Goal: Task Accomplishment & Management: Use online tool/utility

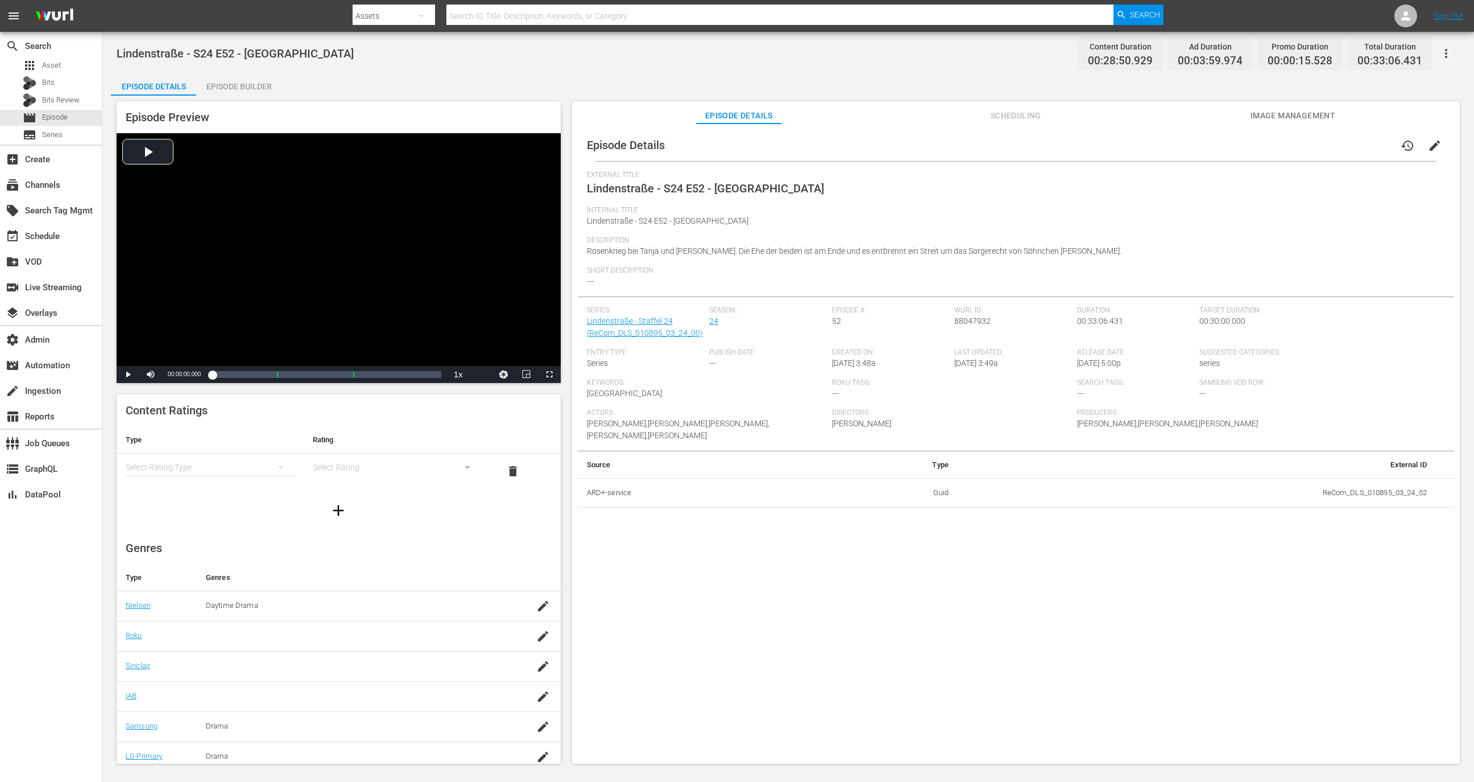
scroll to position [37, 0]
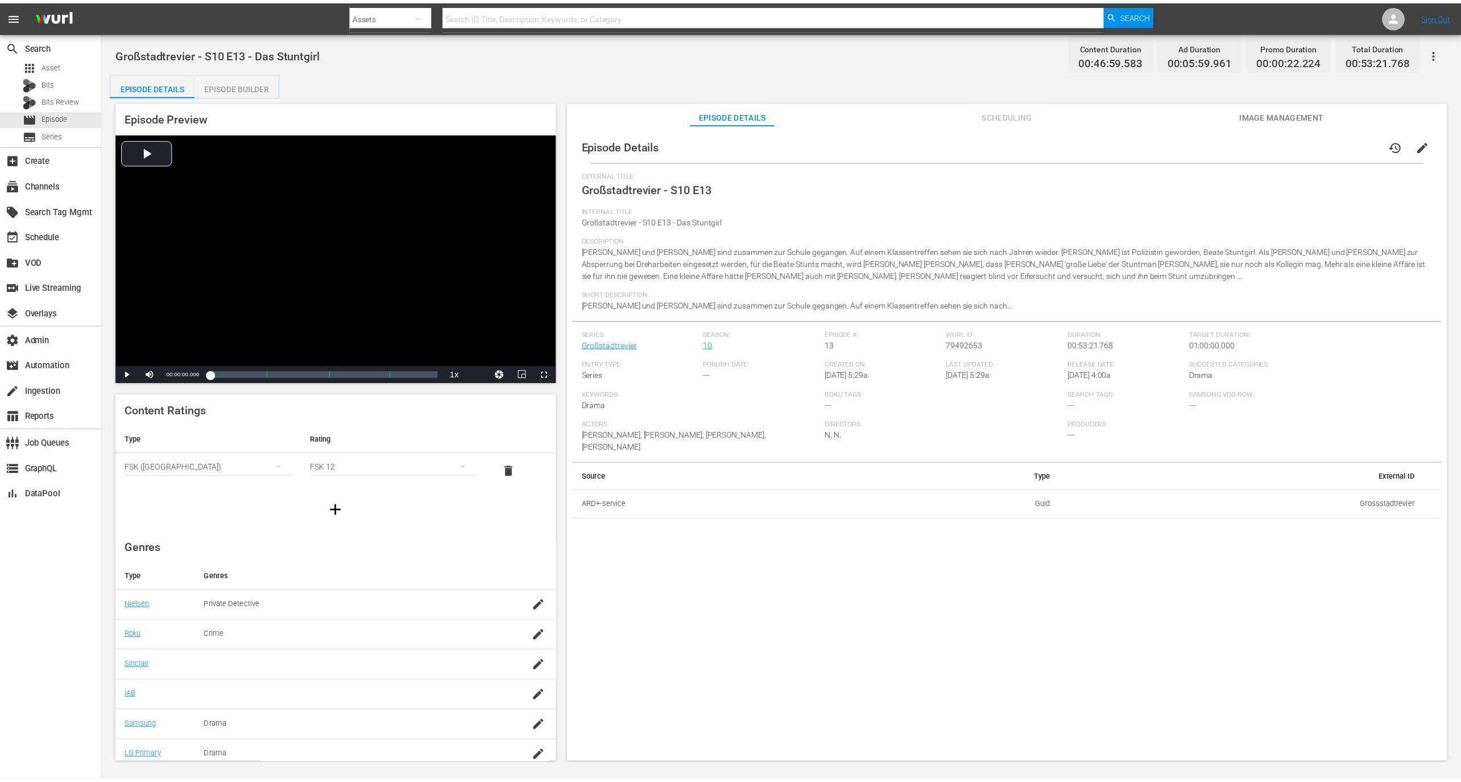
scroll to position [37, 0]
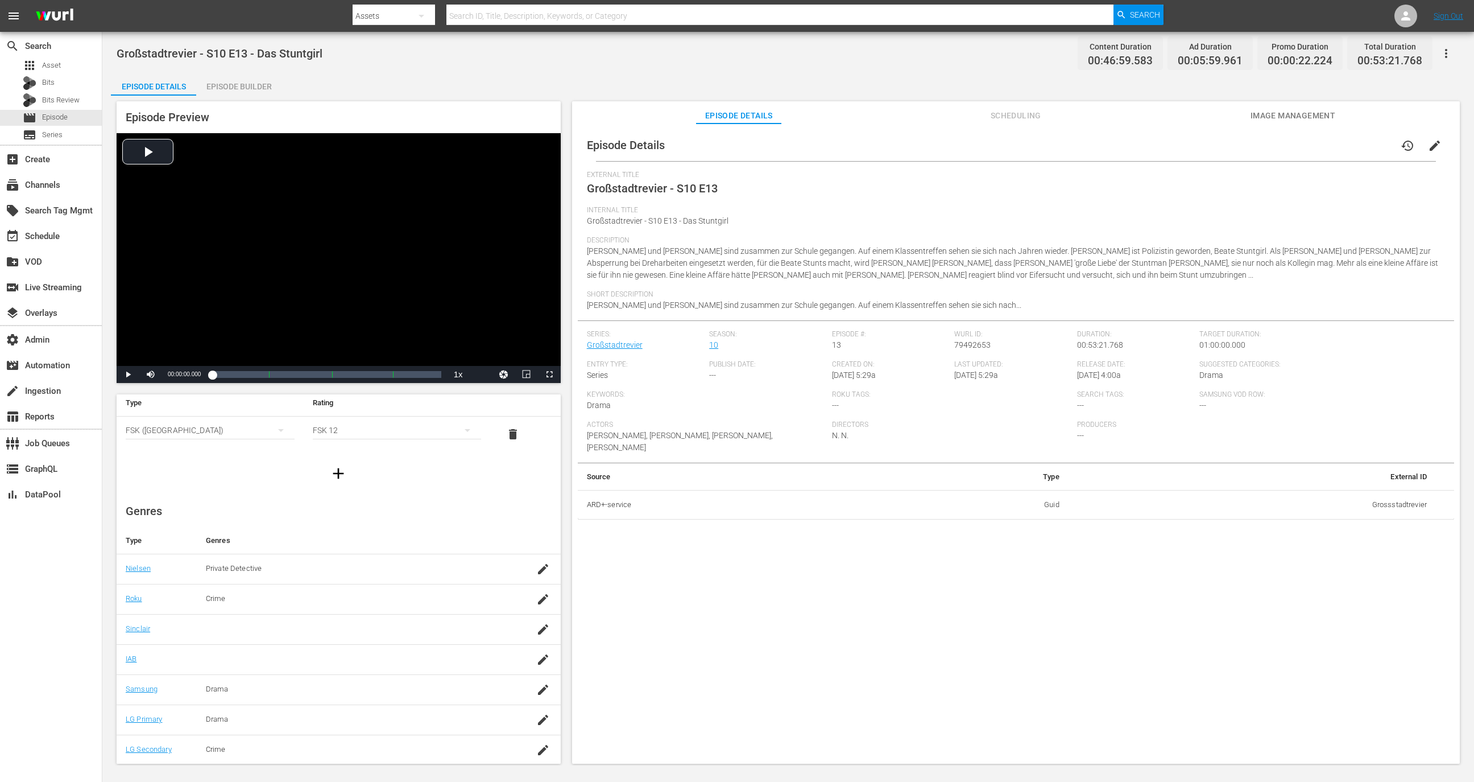
click at [261, 101] on div "Episode Preview Video Player is loading. Play Video Play Mute Current Time 00:0…" at bounding box center [339, 242] width 444 height 282
click at [258, 92] on div "Episode Builder" at bounding box center [238, 86] width 85 height 27
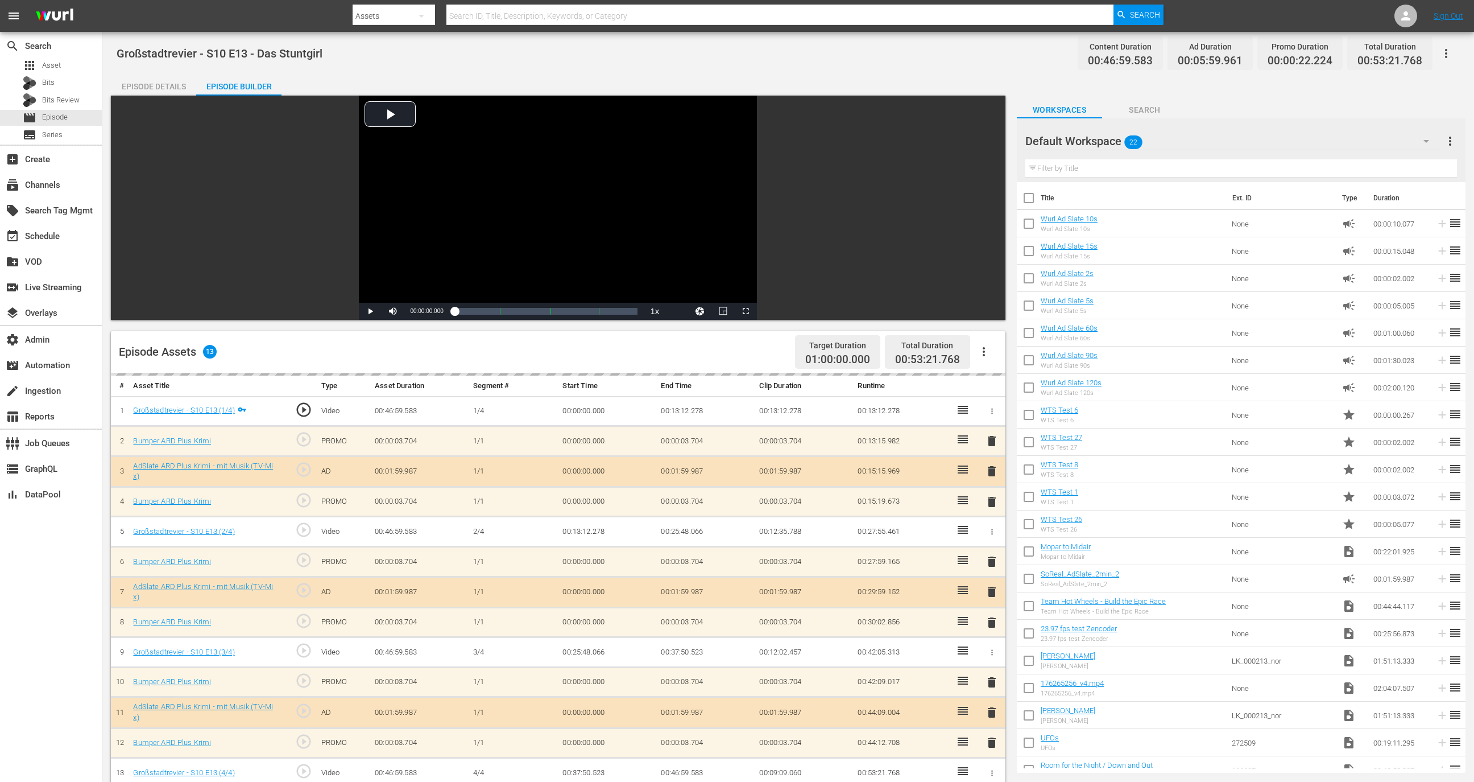
scroll to position [34, 0]
click at [220, 407] on link "Großstadtrevier - S10 E13 (1/4)" at bounding box center [183, 407] width 101 height 9
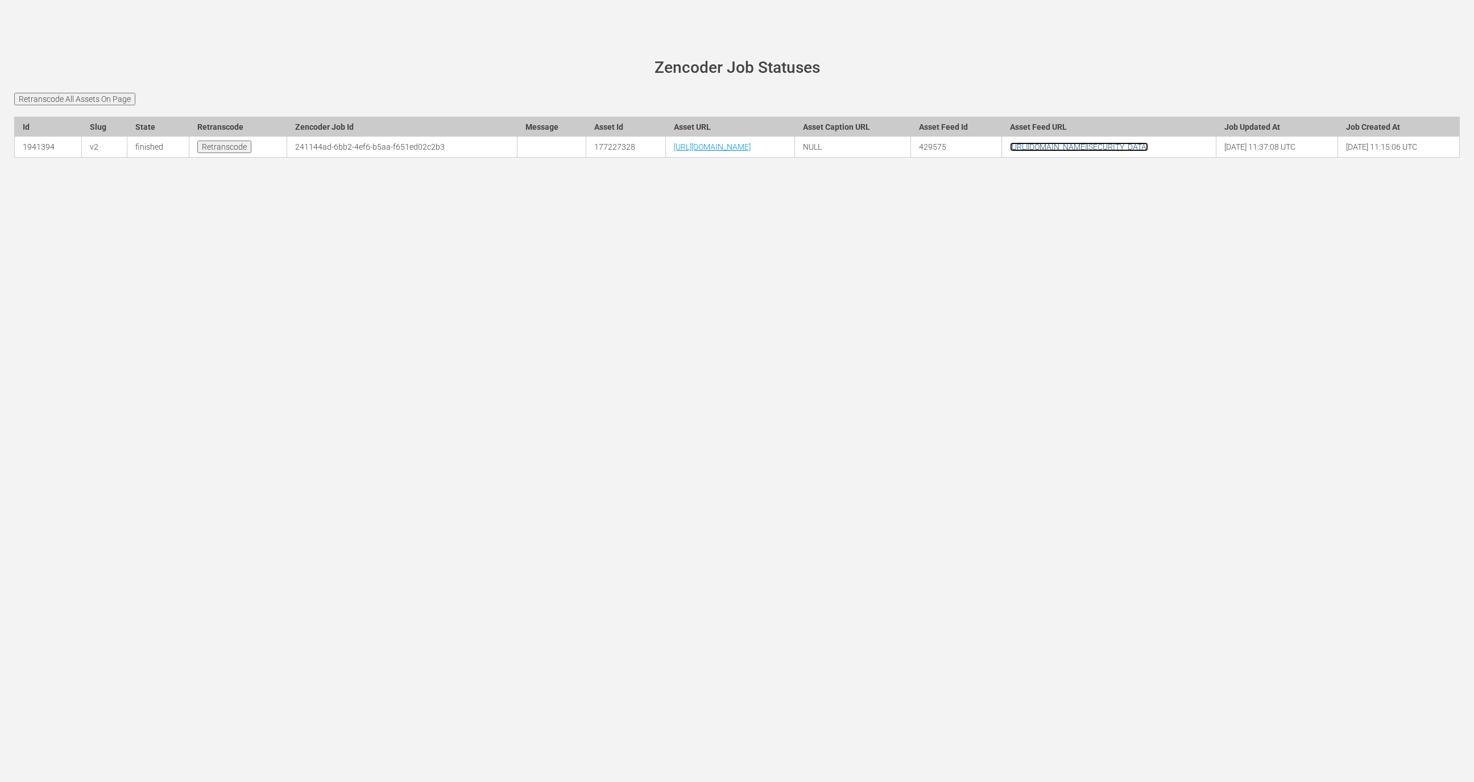
click at [1148, 151] on link "https://public-api.ardplus.de/api/wurl_series.rss?password=rfEiaqsxUaxLHaRnHufQ…" at bounding box center [1079, 146] width 138 height 9
click at [666, 158] on td "[URL][DOMAIN_NAME]" at bounding box center [731, 147] width 130 height 21
copy tr "[URL][DOMAIN_NAME]"
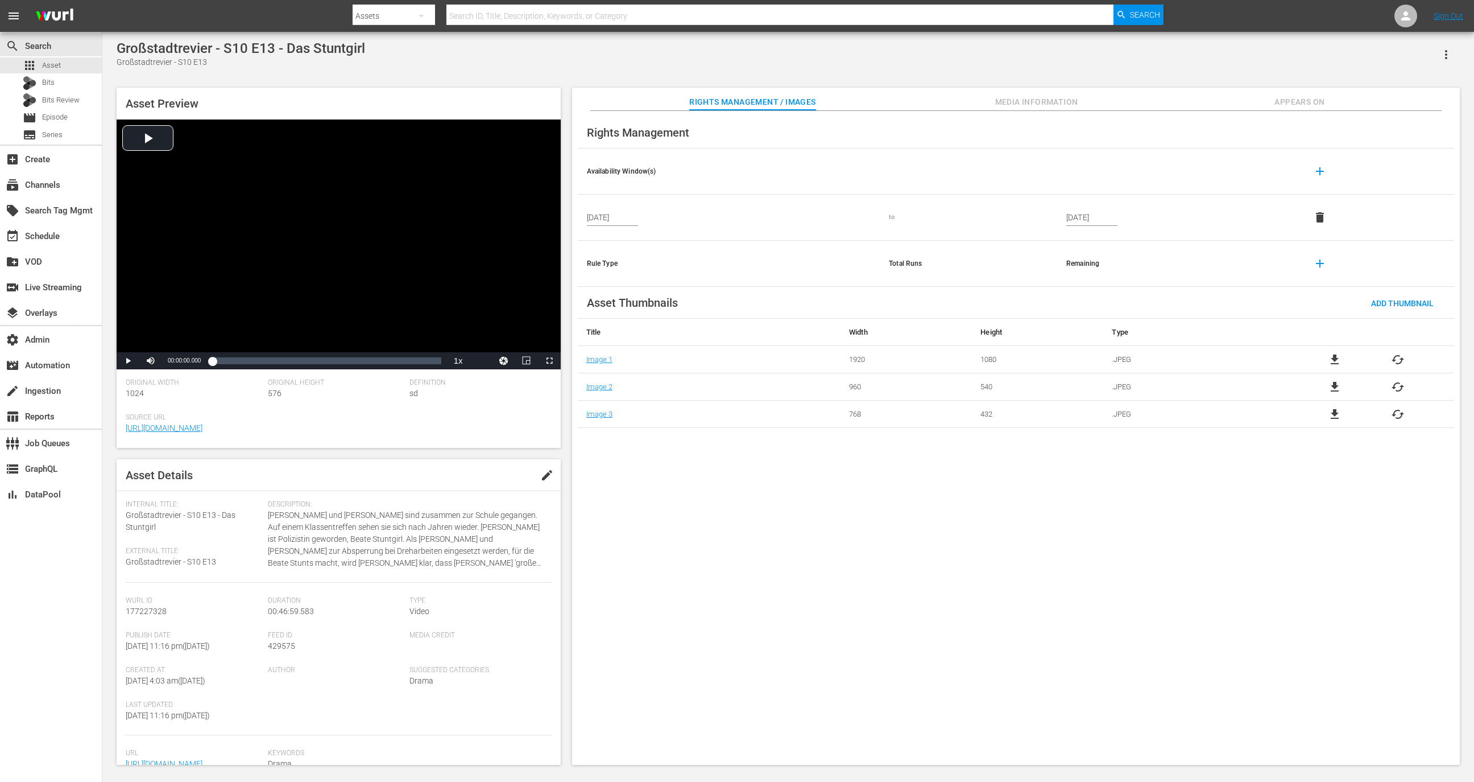
click at [320, 47] on div "Großstadtrevier - S10 E13 - Das Stuntgirl" at bounding box center [241, 48] width 249 height 16
copy div "Großstadtrevier - S10 E13 - Das Stuntgirl"
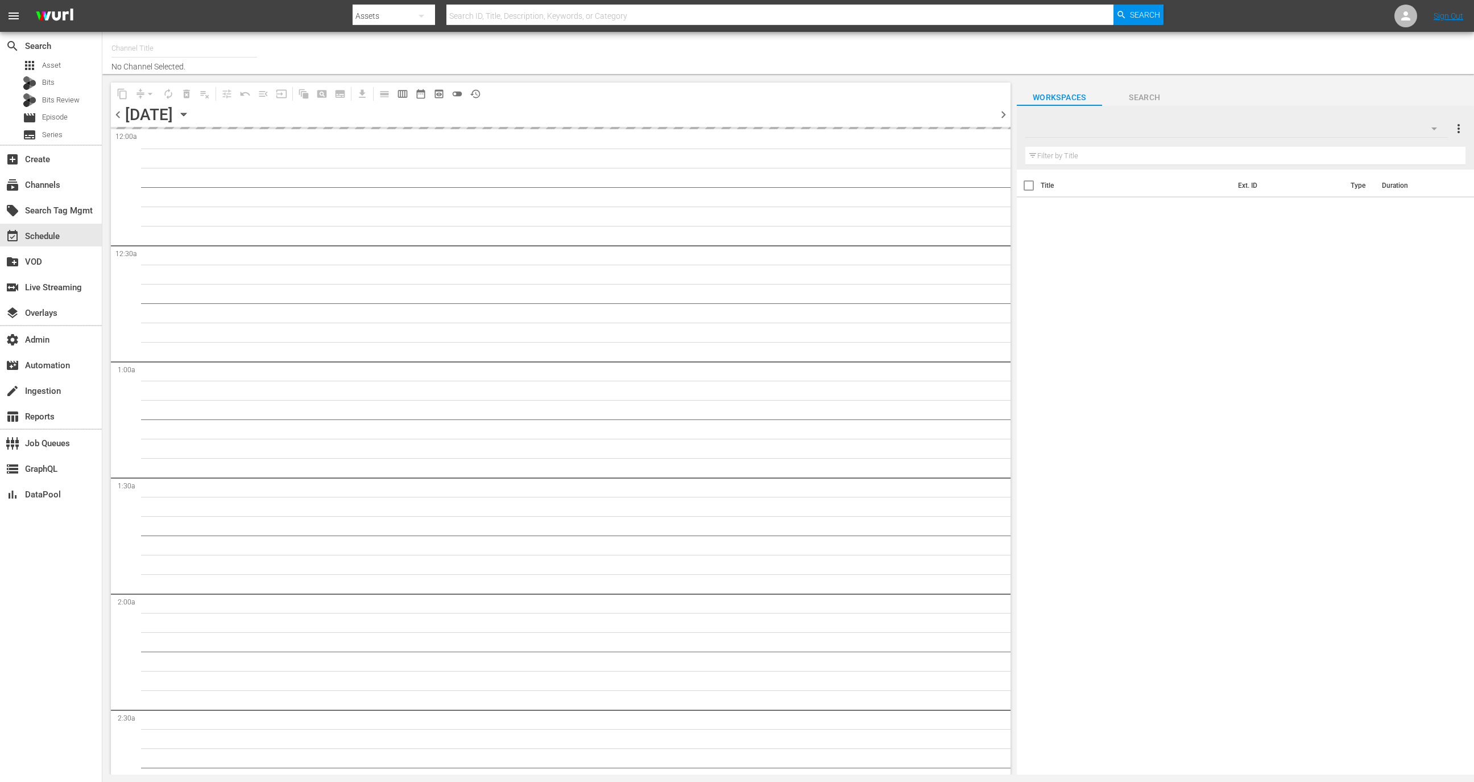
type input "Witness to Justice (1687)"
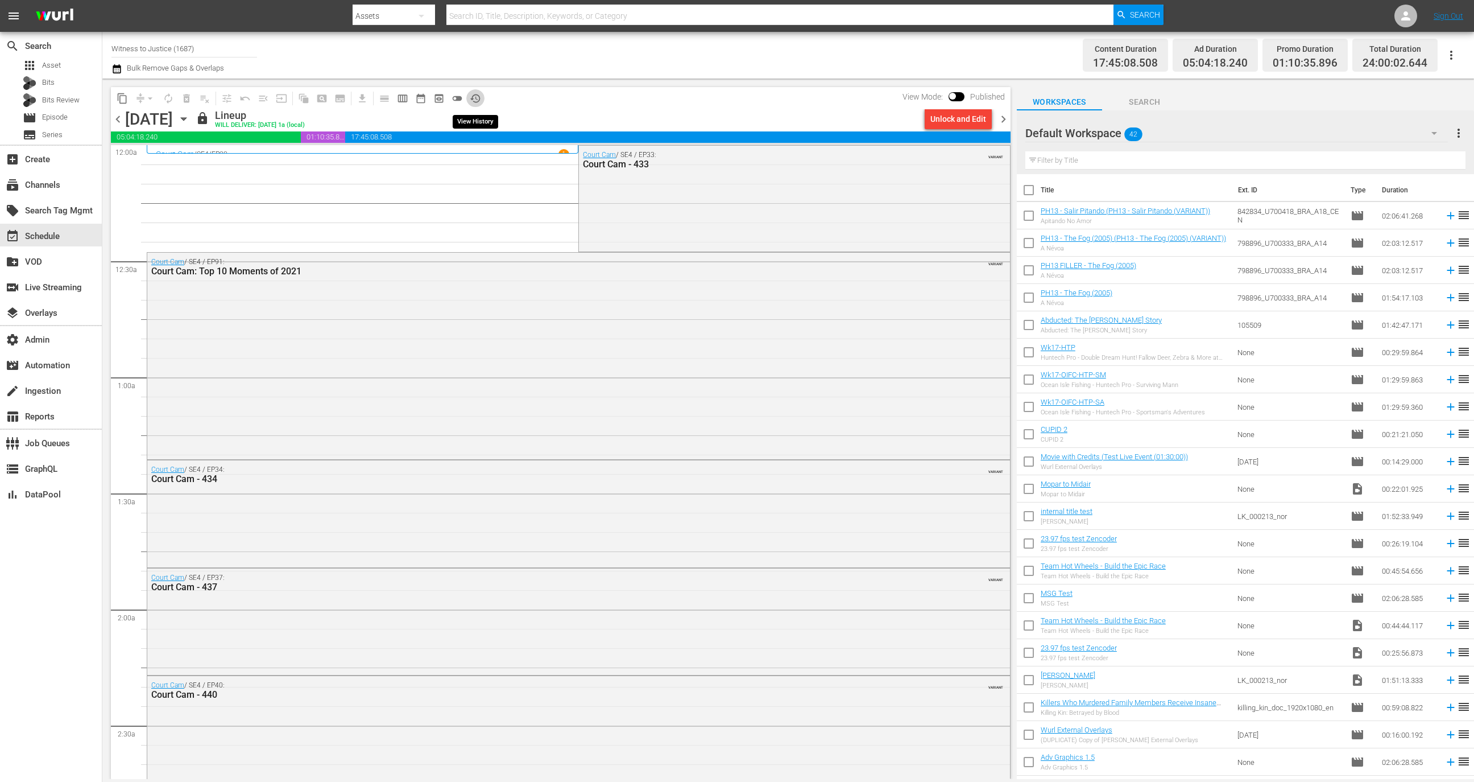
click at [473, 92] on button "history_outlined" at bounding box center [475, 98] width 18 height 18
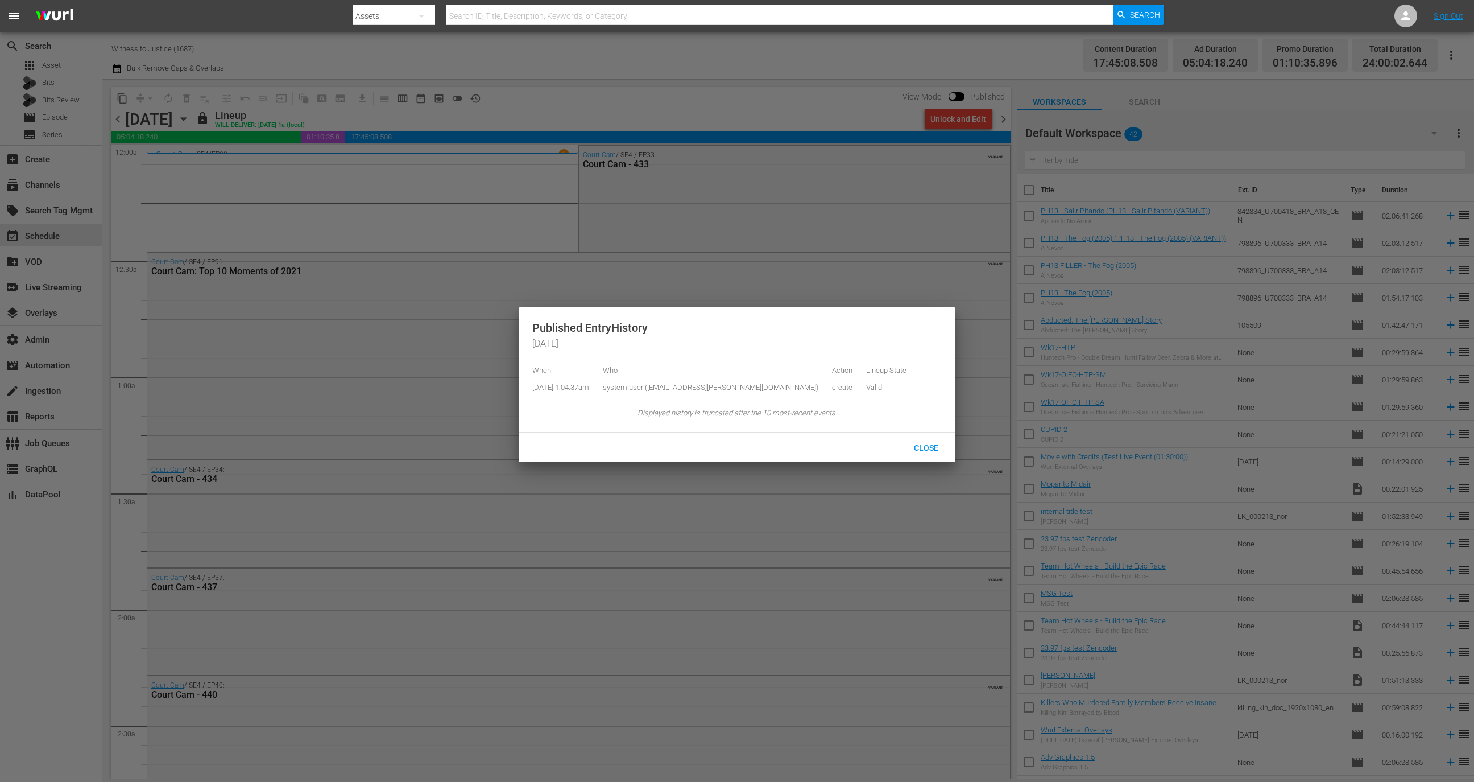
click at [523, 185] on div at bounding box center [737, 391] width 1474 height 782
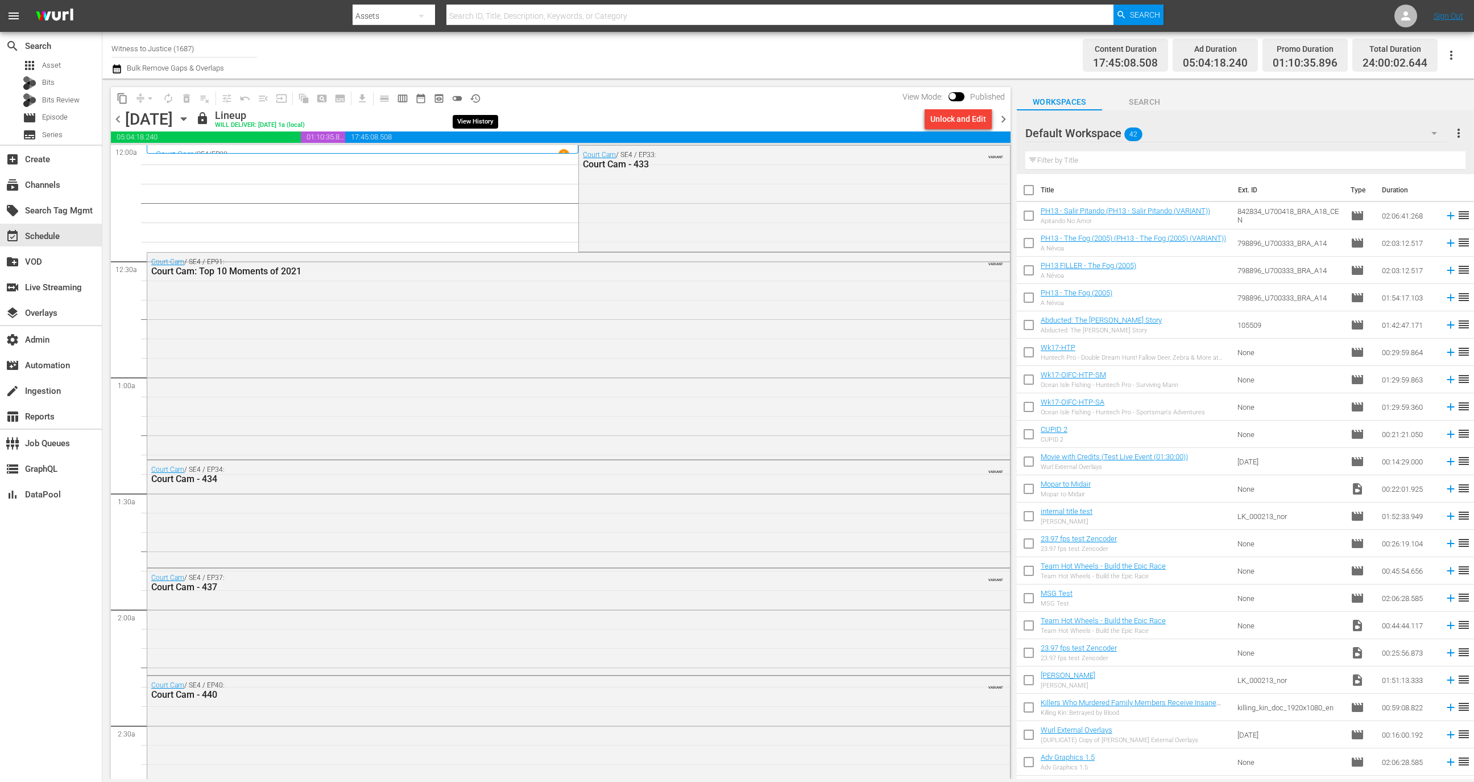
click at [481, 101] on button "history_outlined" at bounding box center [475, 98] width 18 height 18
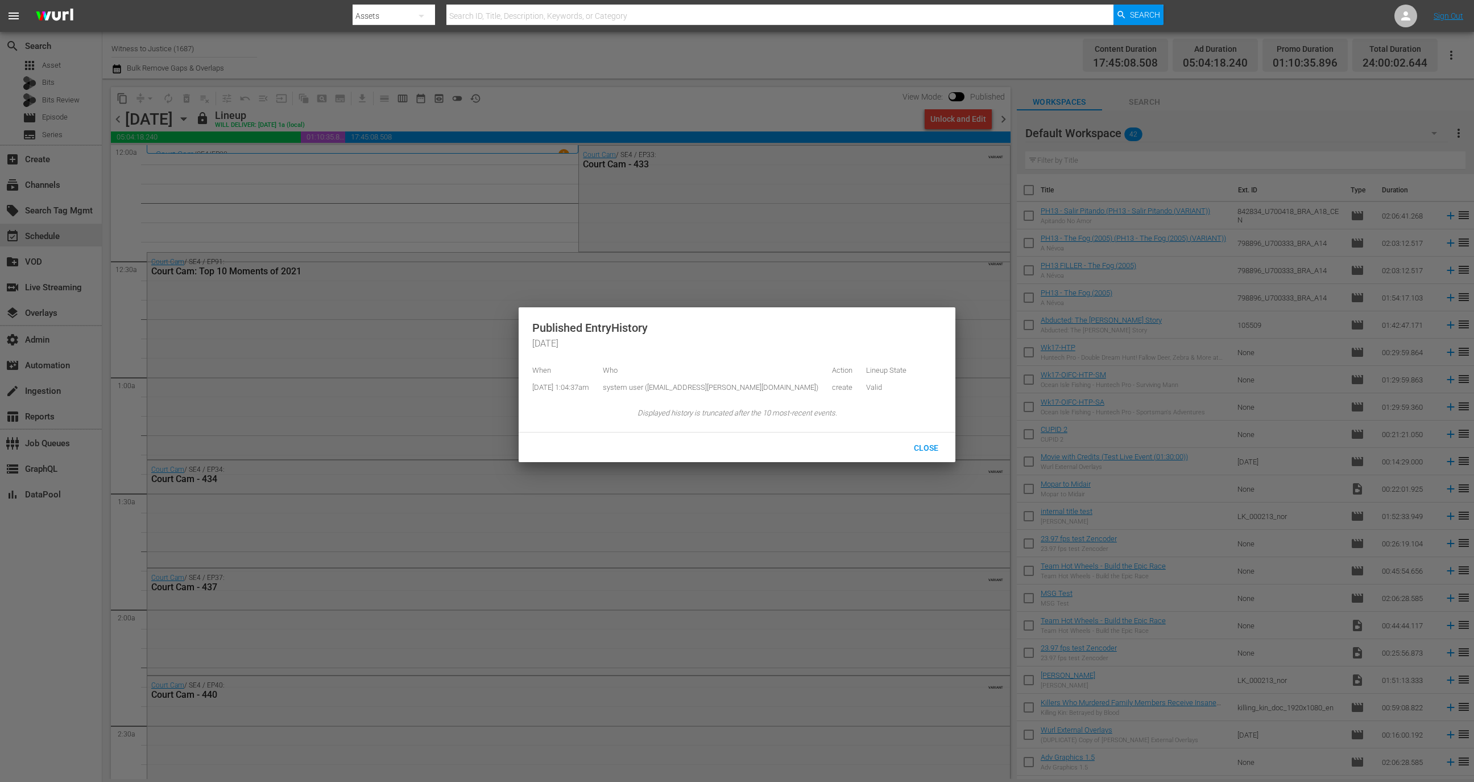
click at [591, 387] on td "[DATE] 1:04:37am" at bounding box center [564, 388] width 64 height 18
